Goal: Check status: Check status

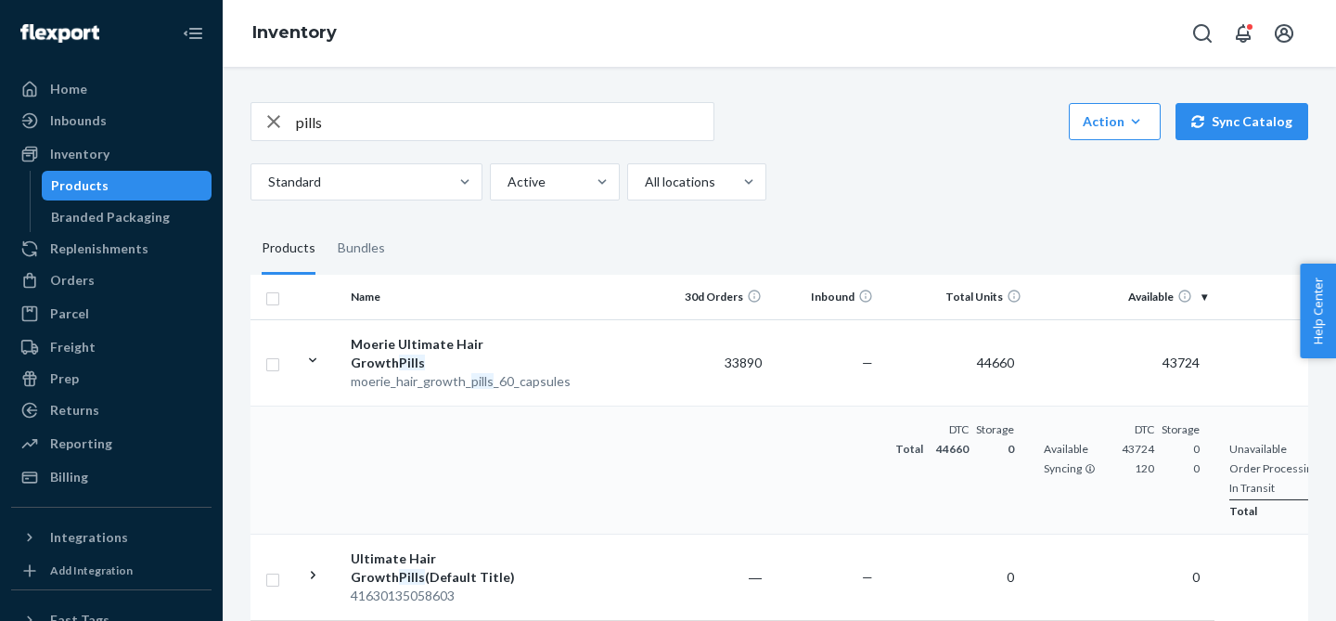
scroll to position [0, 138]
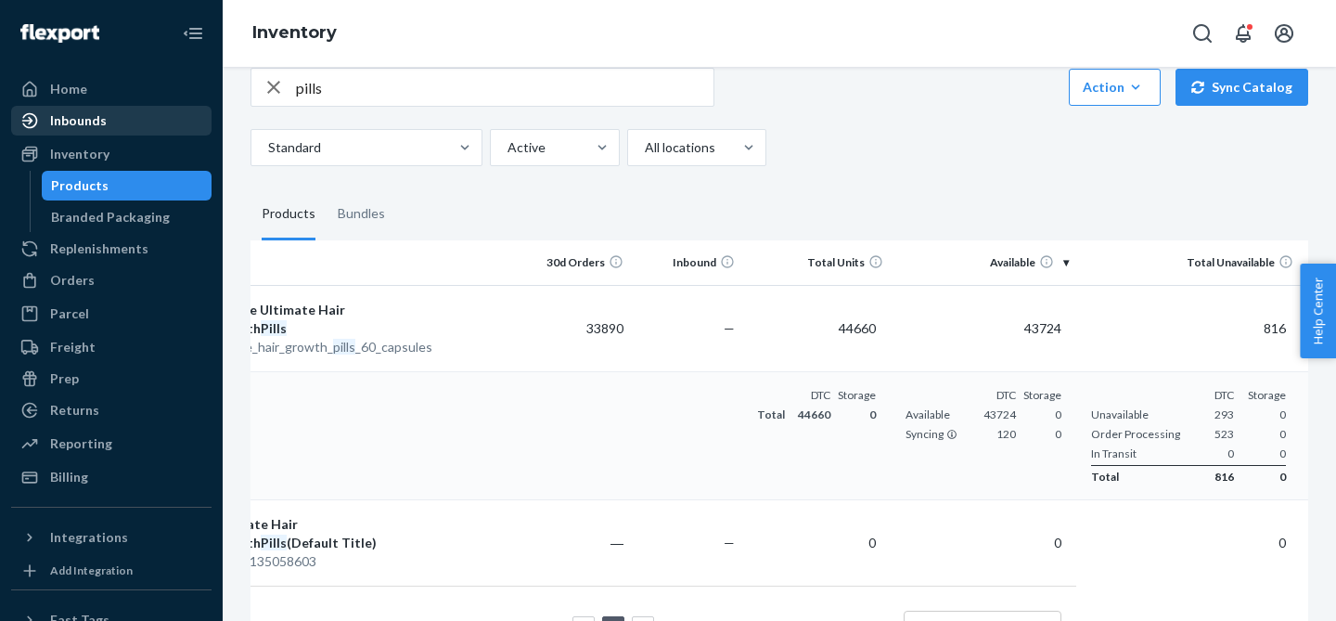
click at [105, 129] on div "Inbounds" at bounding box center [111, 121] width 197 height 26
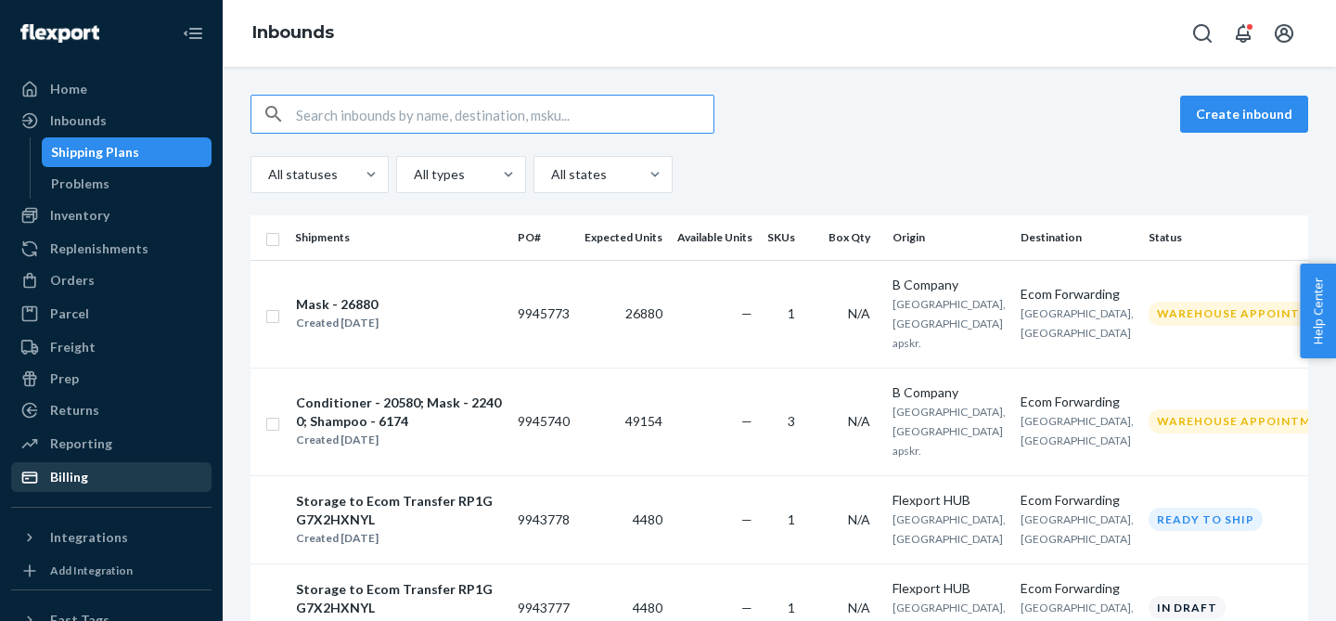
click at [68, 469] on div "Billing" at bounding box center [69, 476] width 38 height 19
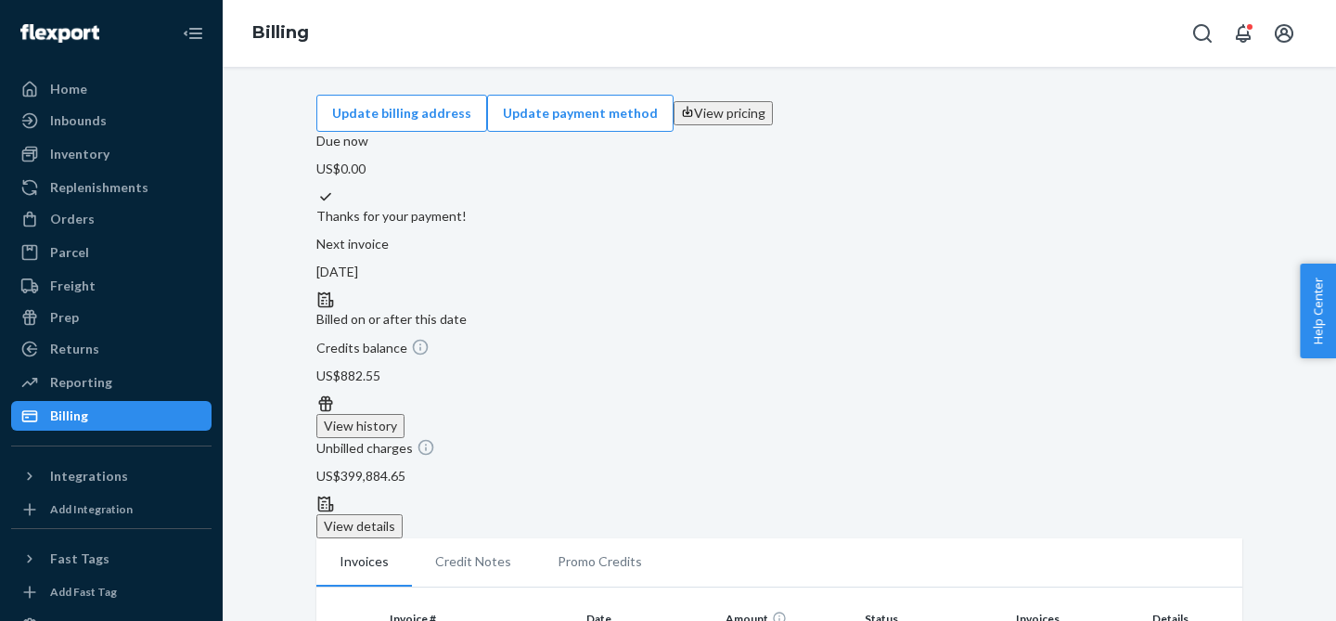
click at [404, 414] on button "View history" at bounding box center [360, 426] width 88 height 24
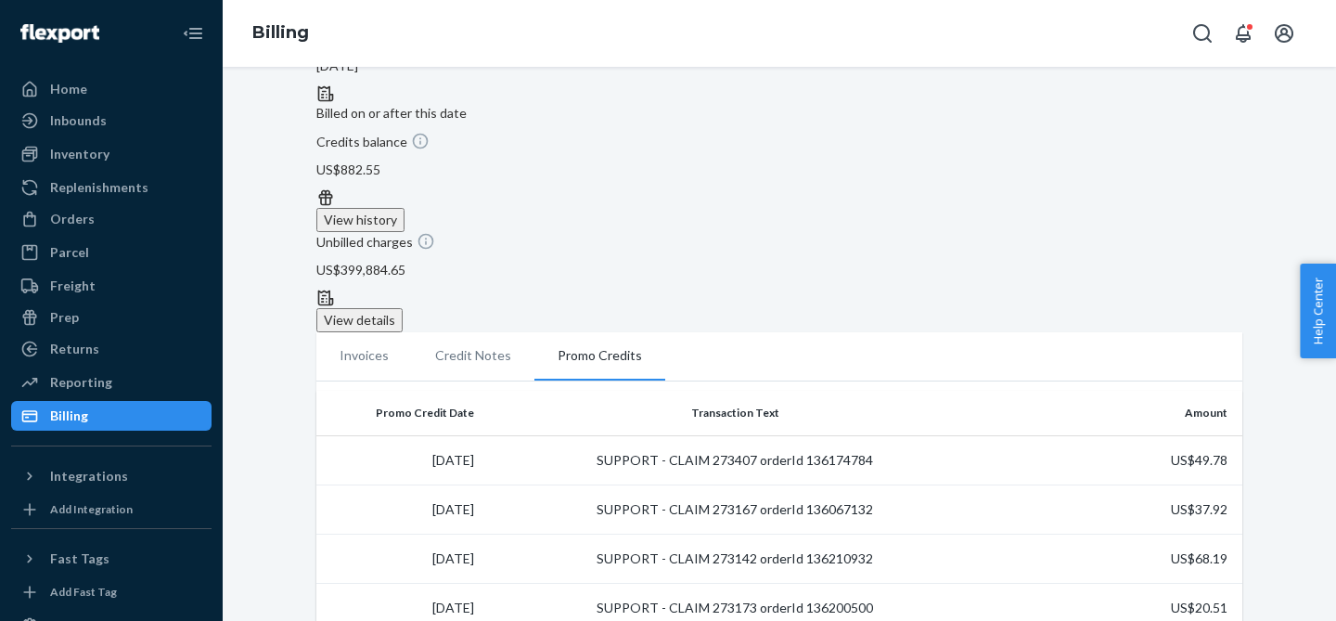
scroll to position [204, 0]
click at [104, 112] on div "Inbounds" at bounding box center [111, 121] width 197 height 26
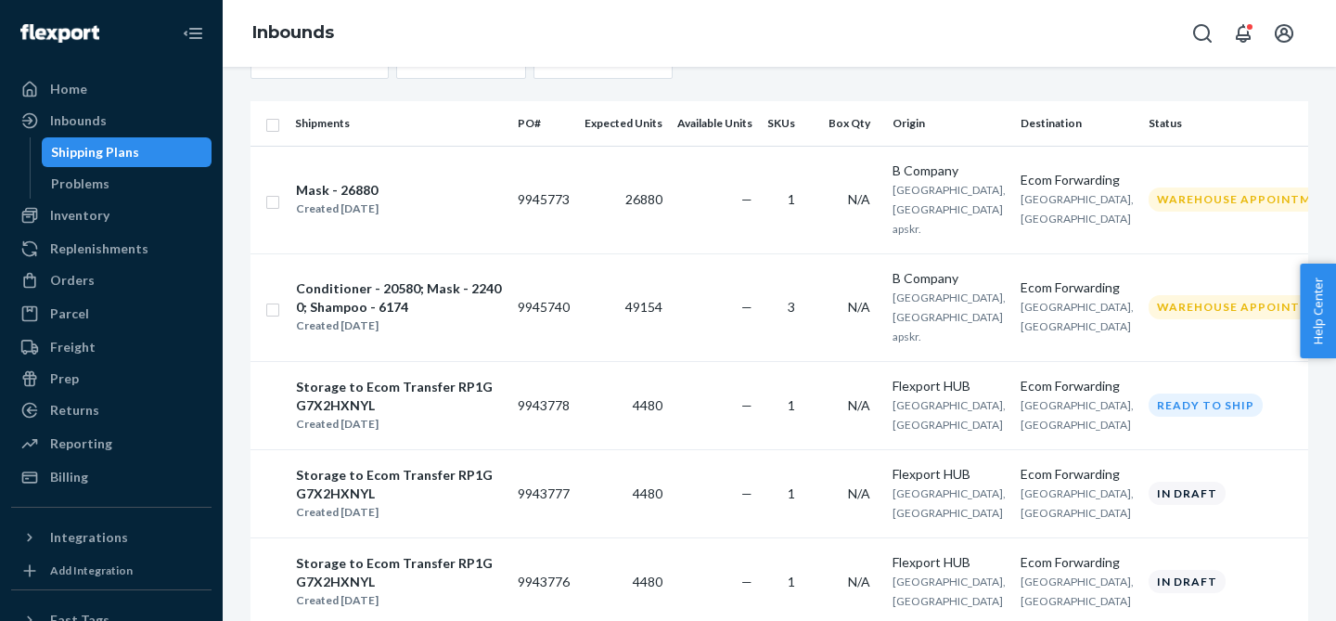
scroll to position [145, 0]
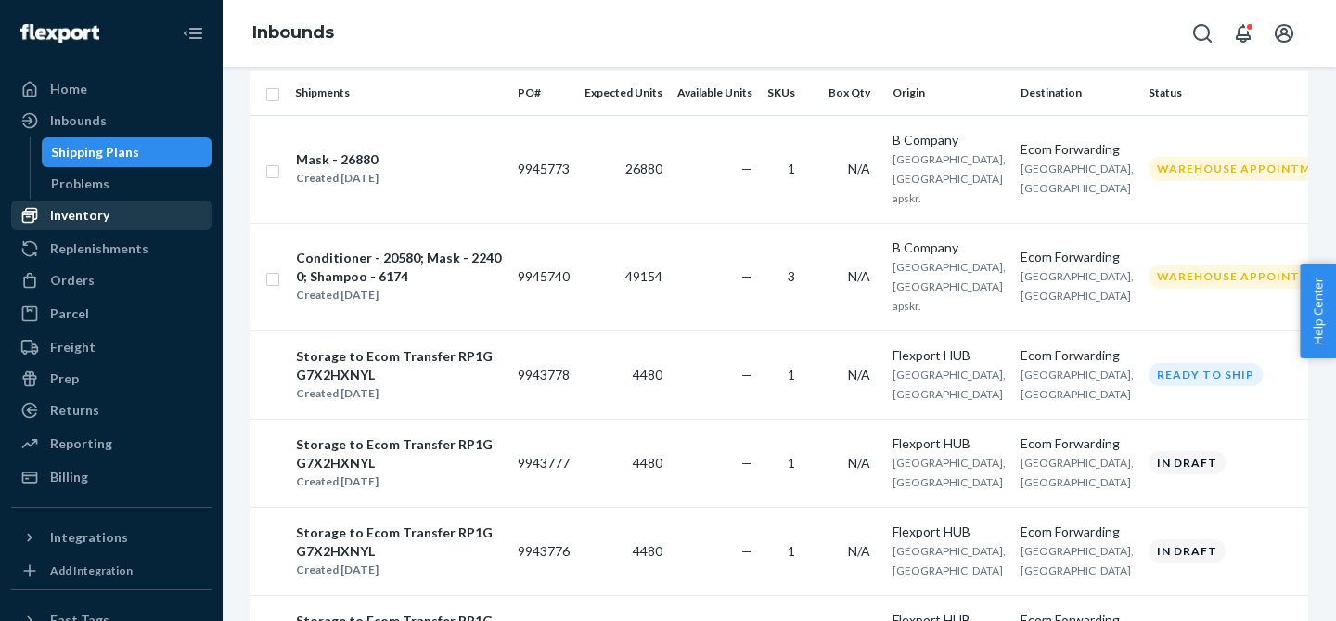
click at [88, 212] on div "Inventory" at bounding box center [79, 215] width 59 height 19
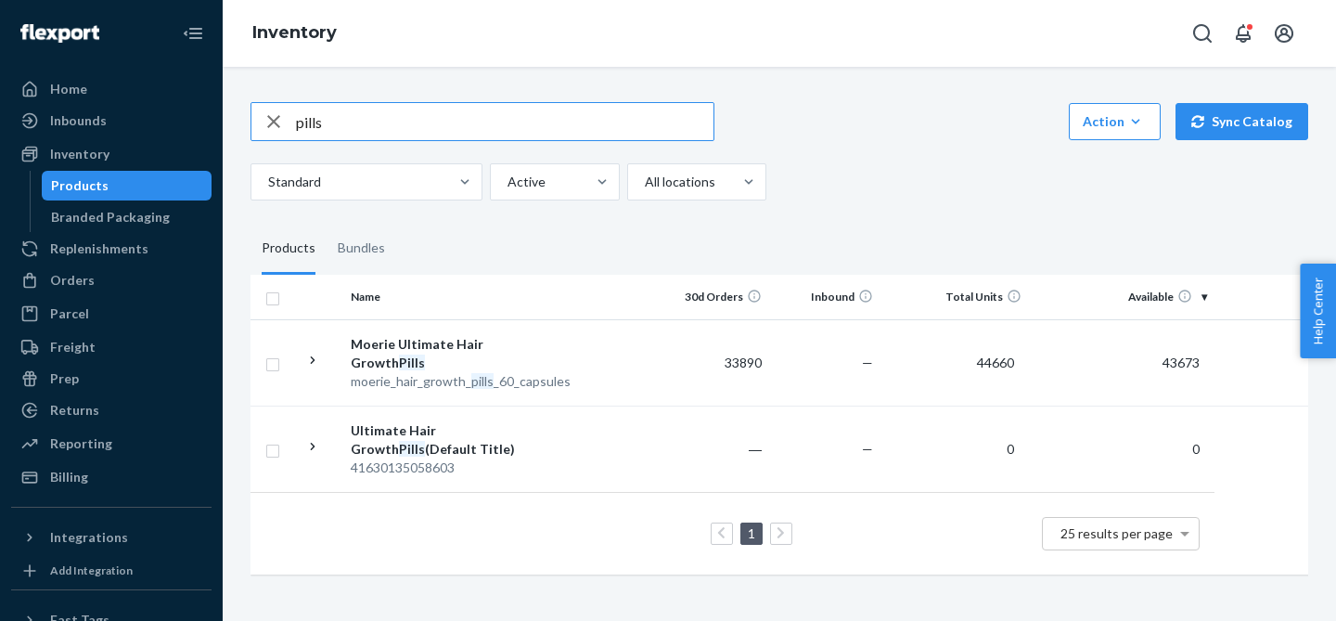
click at [315, 119] on input "pills" at bounding box center [504, 121] width 417 height 37
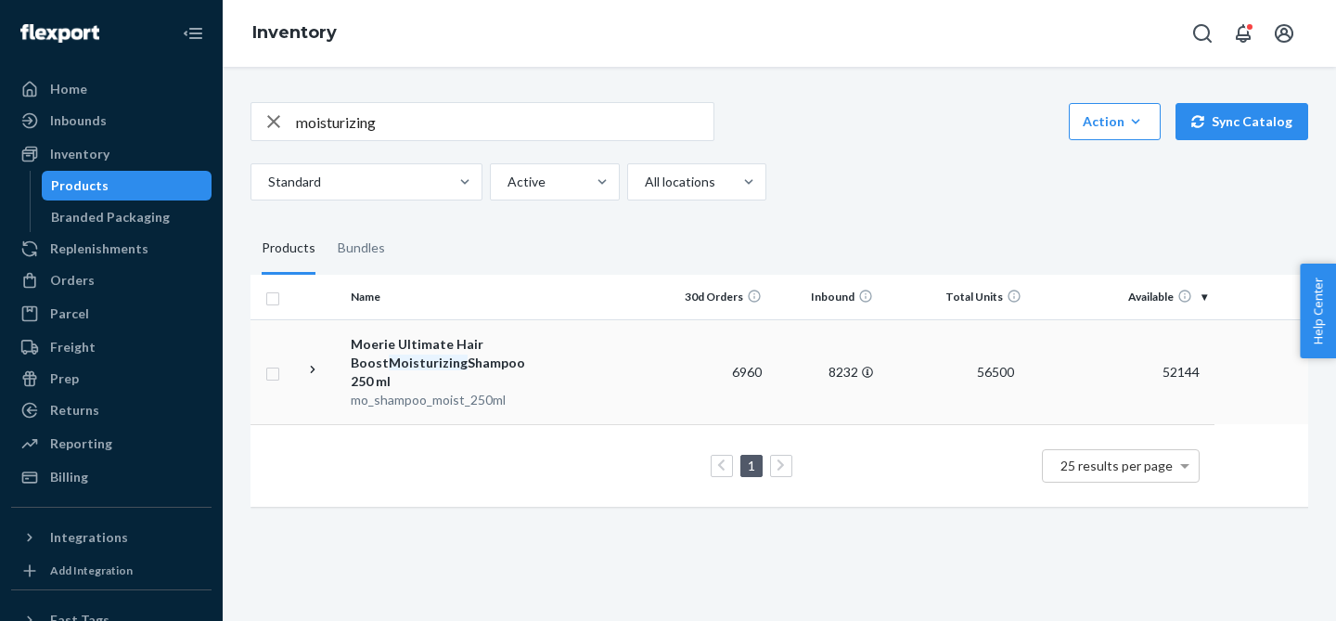
click at [307, 361] on icon at bounding box center [313, 370] width 18 height 18
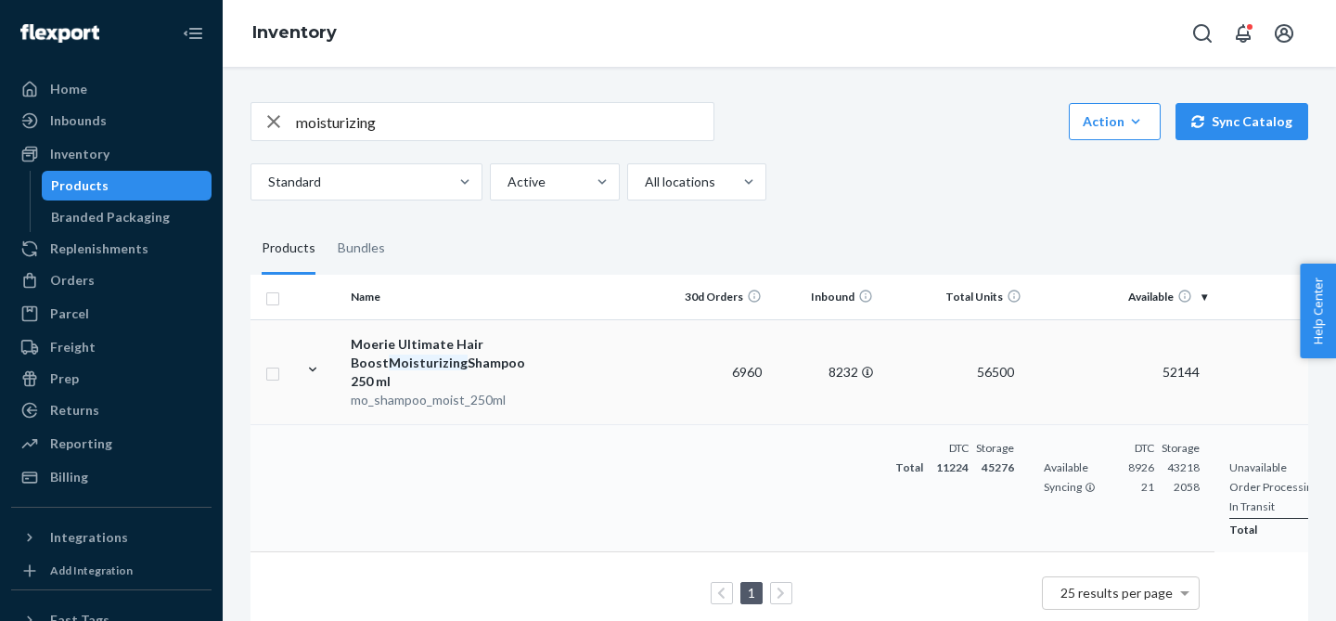
click at [312, 350] on td at bounding box center [320, 371] width 46 height 105
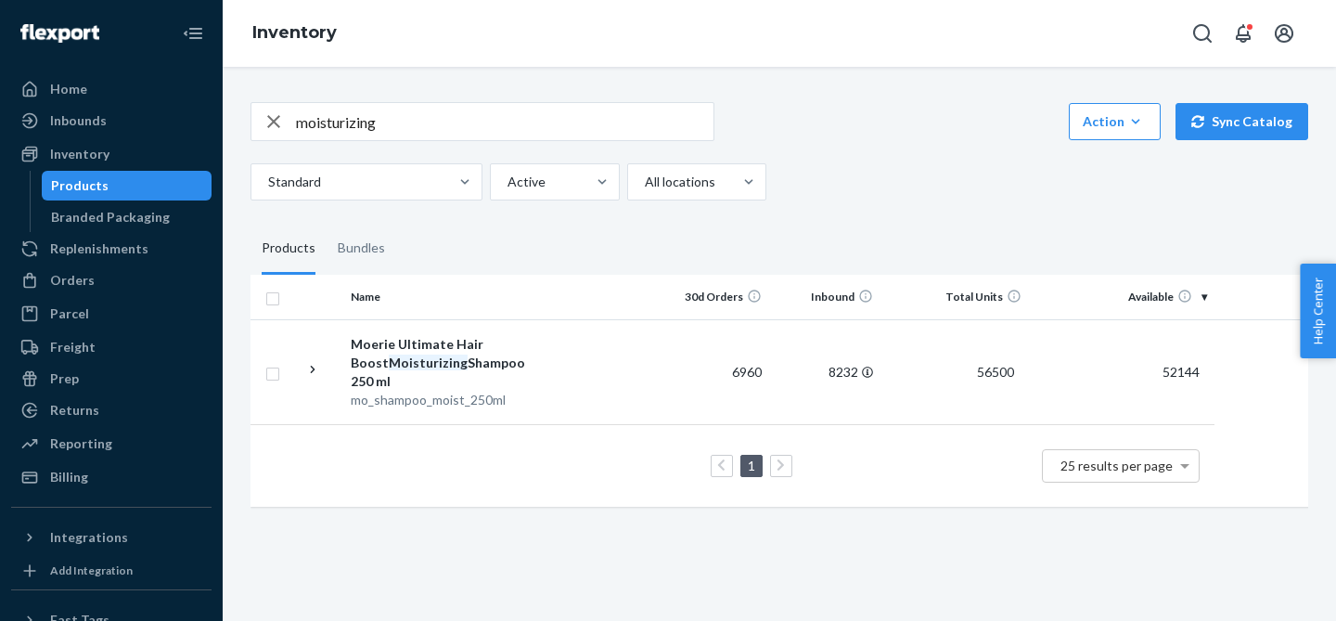
click at [339, 134] on input "moisturizing" at bounding box center [504, 121] width 417 height 37
type input "shampoo"
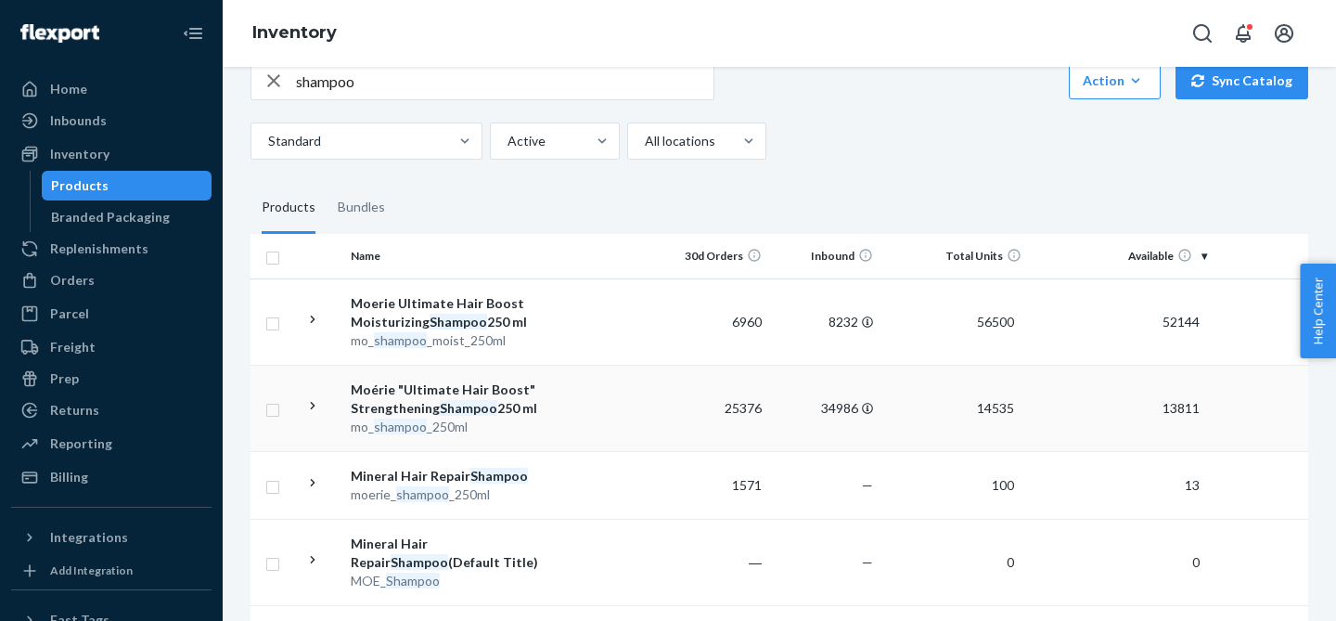
scroll to position [44, 0]
click at [309, 401] on icon at bounding box center [313, 403] width 18 height 18
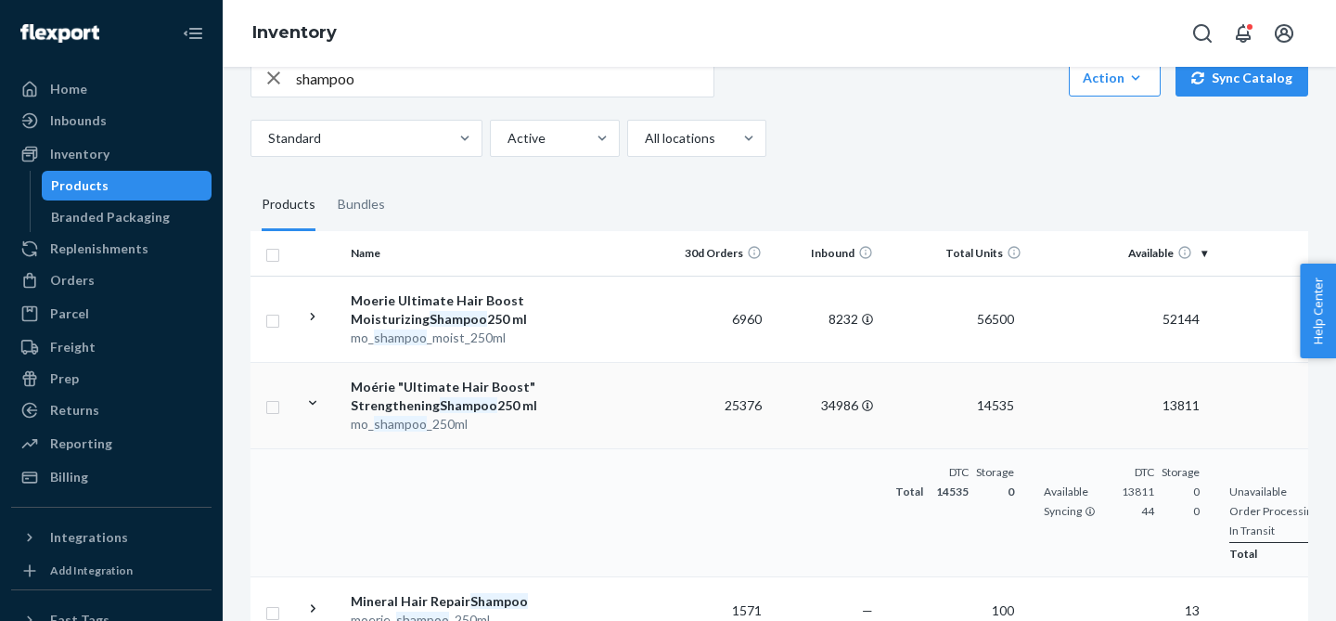
click at [309, 401] on icon at bounding box center [312, 403] width 7 height 5
